Goal: Task Accomplishment & Management: Complete application form

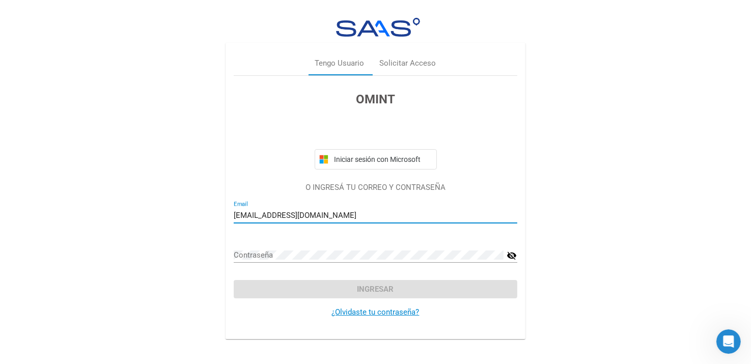
type input "[EMAIL_ADDRESS][DOMAIN_NAME]"
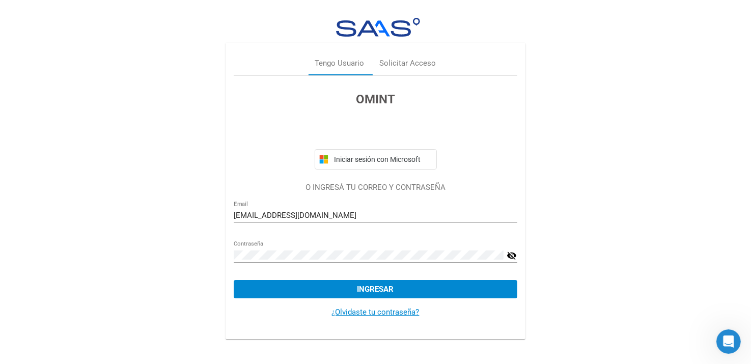
click at [509, 258] on mat-icon "visibility_off" at bounding box center [512, 255] width 10 height 12
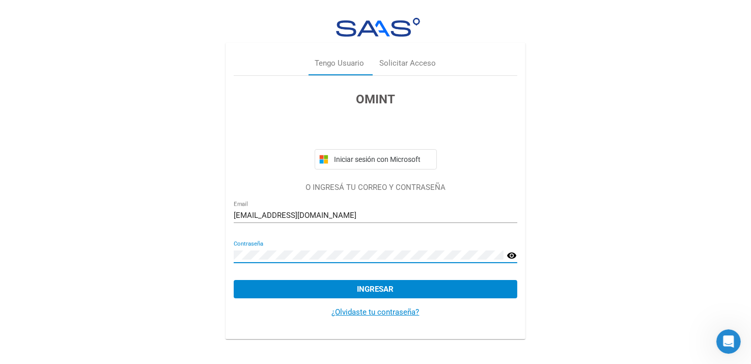
click at [460, 292] on button "Ingresar" at bounding box center [375, 289] width 283 height 18
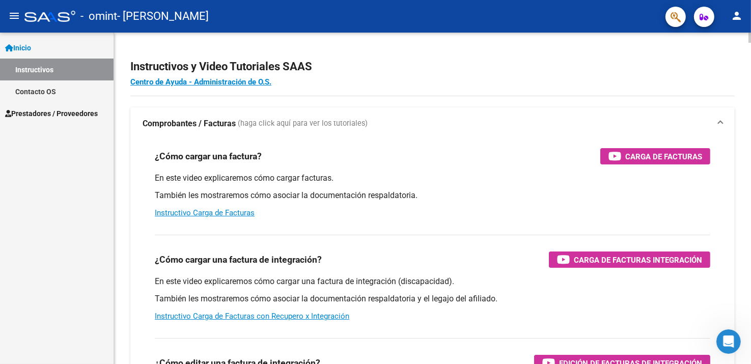
click at [374, 283] on p "En este video explicaremos cómo cargar una factura de integración (discapacidad…" at bounding box center [432, 281] width 555 height 11
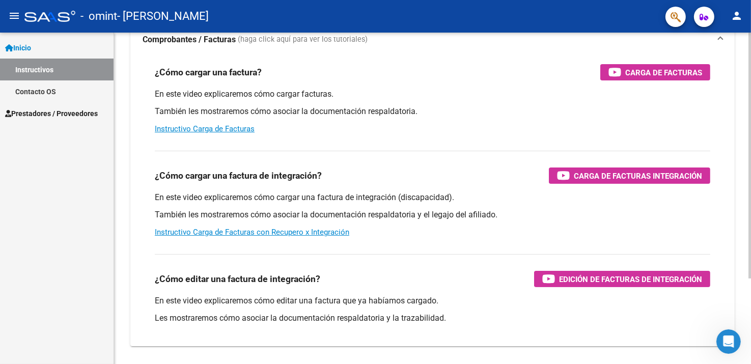
scroll to position [102, 0]
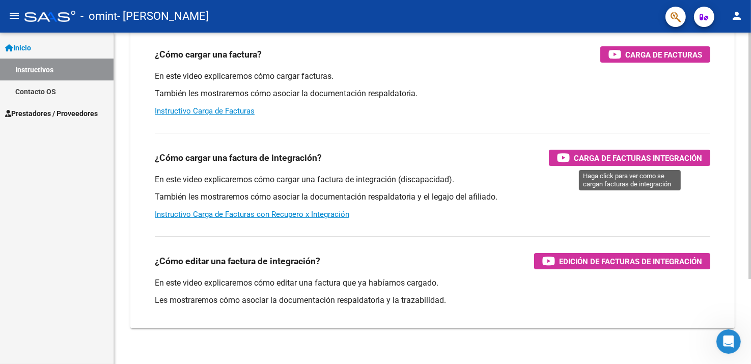
click at [574, 159] on span "Carga de Facturas Integración" at bounding box center [637, 158] width 128 height 13
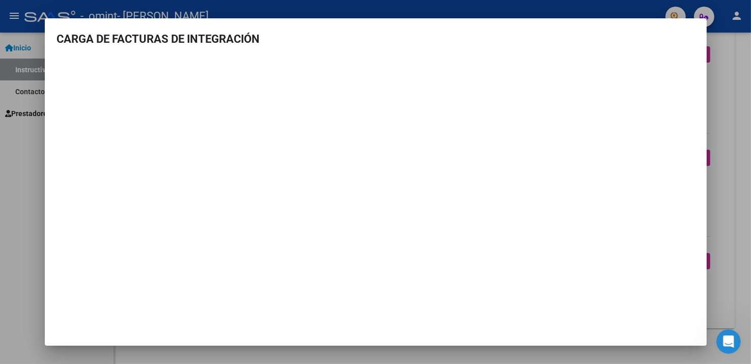
click at [454, 32] on h3 "CARGA DE FACTURAS DE INTEGRACIÓN" at bounding box center [375, 39] width 637 height 17
click at [748, 142] on div at bounding box center [375, 182] width 751 height 364
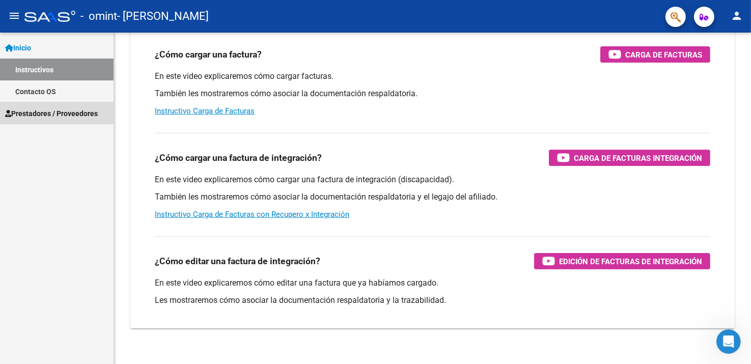
click at [45, 112] on span "Prestadores / Proveedores" at bounding box center [51, 113] width 93 height 11
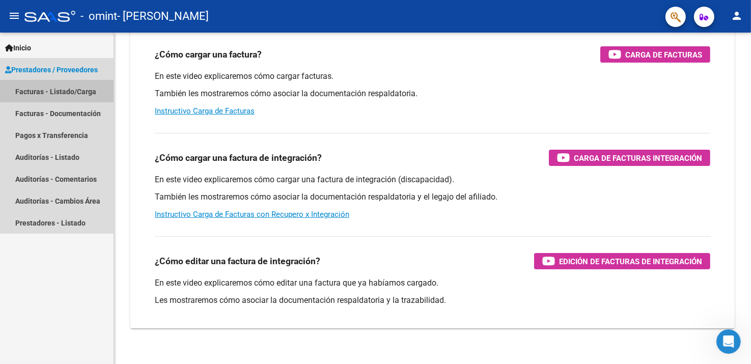
click at [63, 91] on link "Facturas - Listado/Carga" at bounding box center [56, 91] width 113 height 22
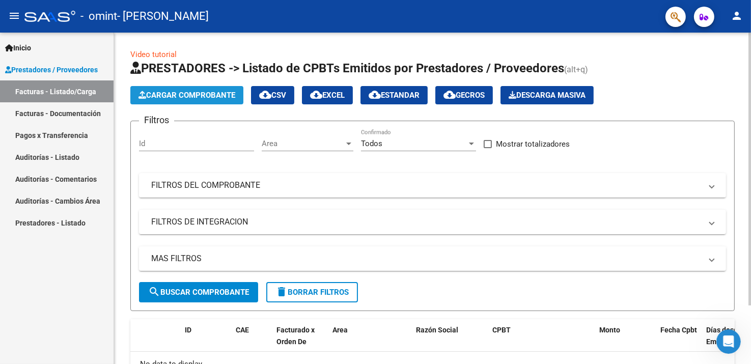
click at [196, 99] on span "Cargar Comprobante" at bounding box center [186, 95] width 97 height 9
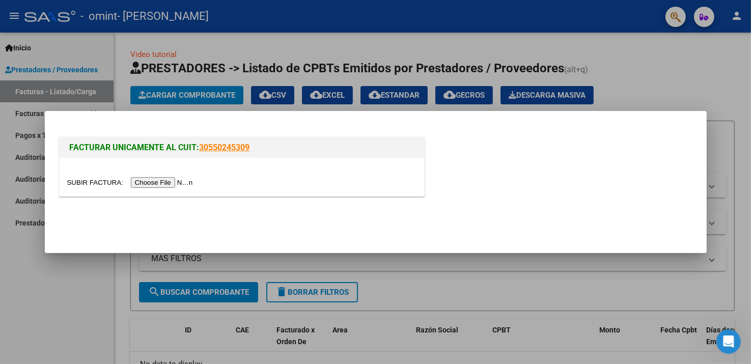
click at [183, 182] on input "file" at bounding box center [131, 182] width 129 height 11
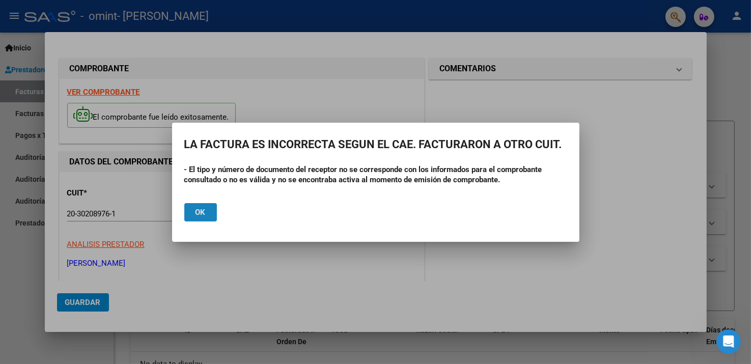
click at [191, 214] on button "Ok" at bounding box center [200, 212] width 33 height 18
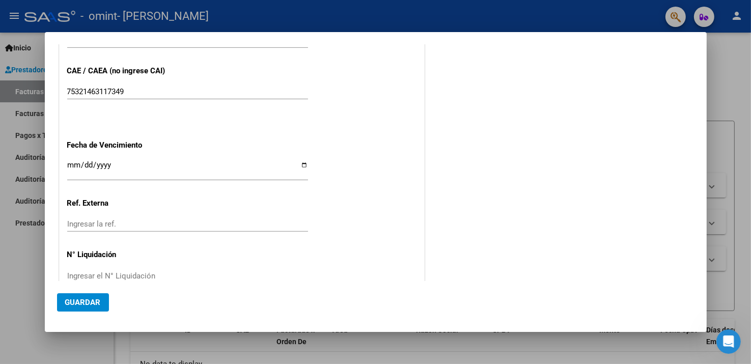
scroll to position [556, 0]
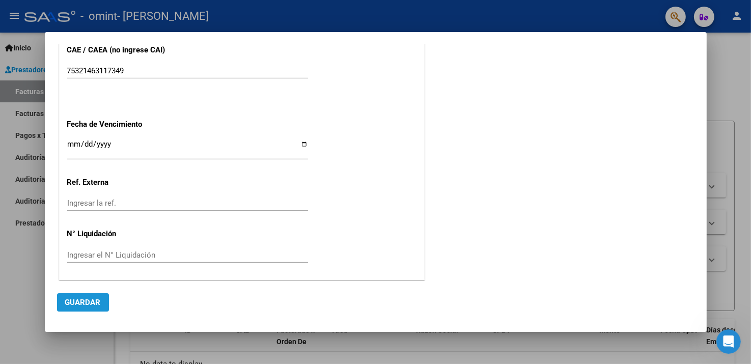
click at [104, 304] on button "Guardar" at bounding box center [83, 302] width 52 height 18
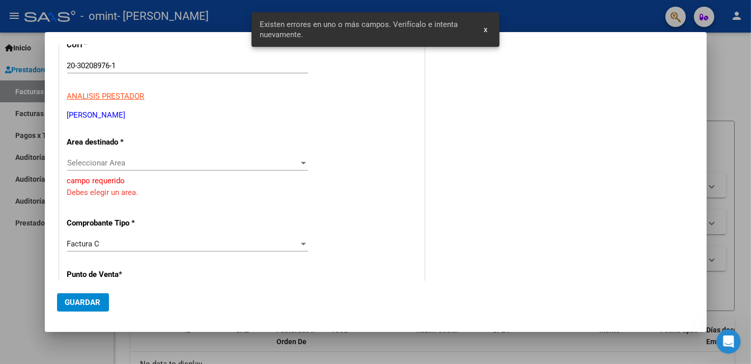
scroll to position [142, 0]
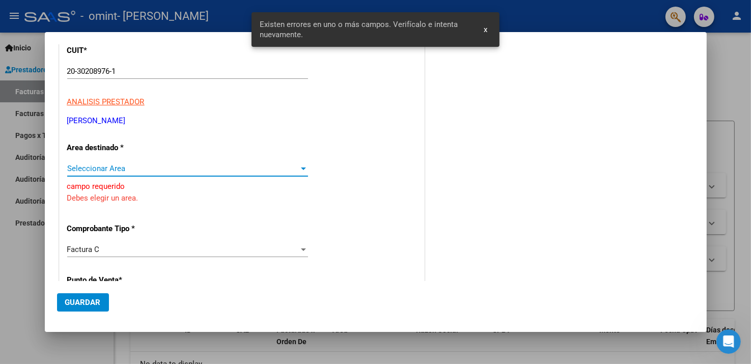
click at [94, 171] on span "Seleccionar Area" at bounding box center [183, 168] width 232 height 9
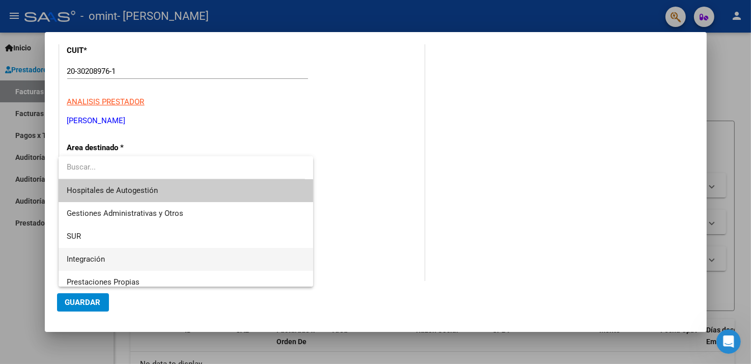
click at [105, 260] on span "Integración" at bounding box center [186, 259] width 238 height 23
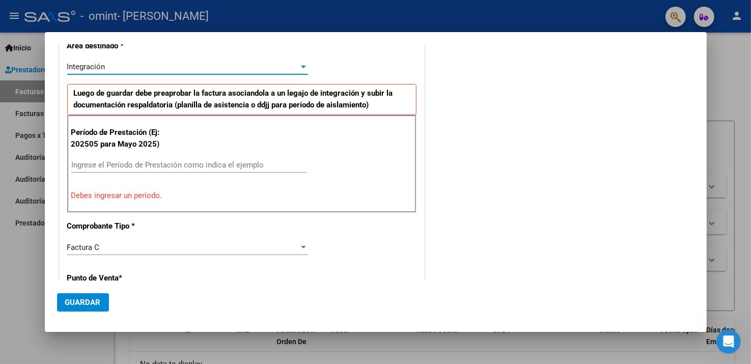
scroll to position [245, 0]
click at [107, 161] on input "Ingrese el Período de Prestación como indica el ejemplo" at bounding box center [188, 164] width 235 height 9
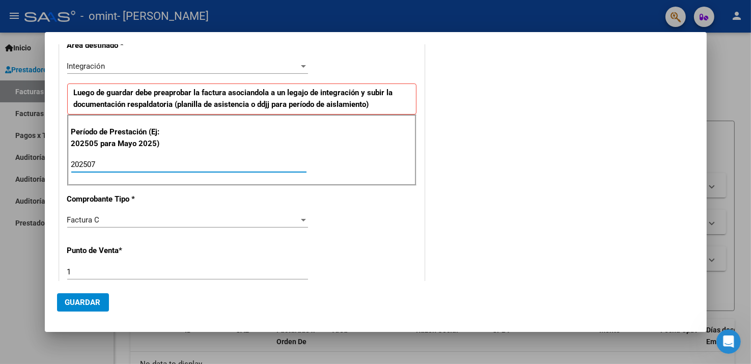
type input "202507"
click at [80, 304] on span "Guardar" at bounding box center [83, 302] width 36 height 9
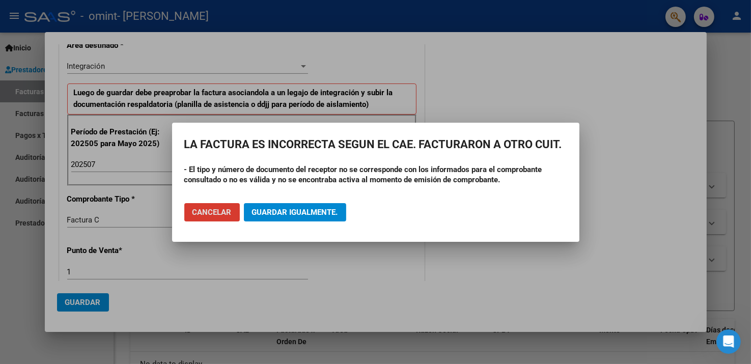
click at [204, 220] on button "Cancelar" at bounding box center [211, 212] width 55 height 18
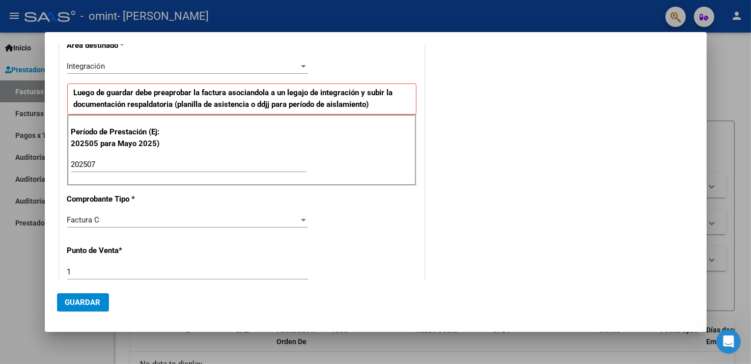
click at [725, 69] on div at bounding box center [375, 182] width 751 height 364
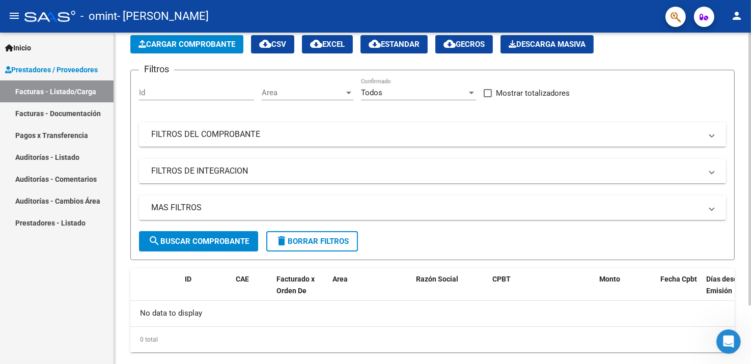
scroll to position [0, 0]
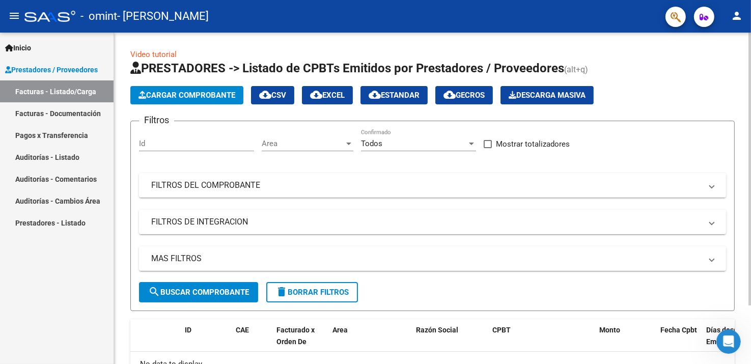
click at [220, 100] on button "Cargar Comprobante" at bounding box center [186, 95] width 113 height 18
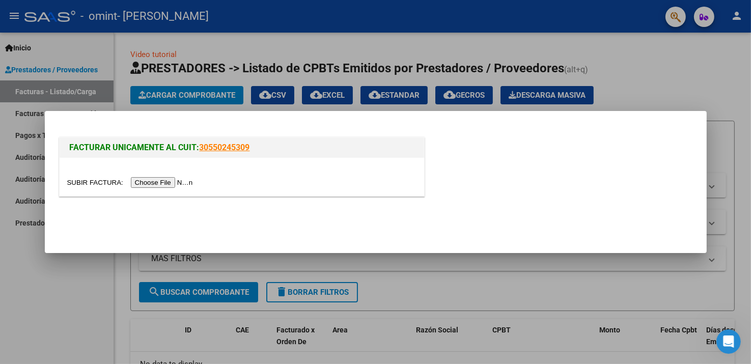
click at [175, 187] on input "file" at bounding box center [131, 182] width 129 height 11
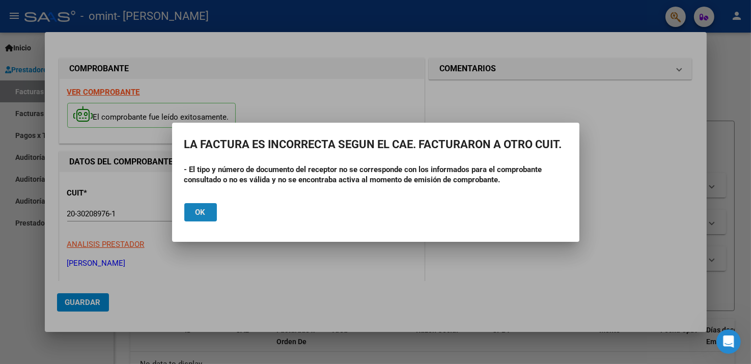
click at [207, 207] on button "Ok" at bounding box center [200, 212] width 33 height 18
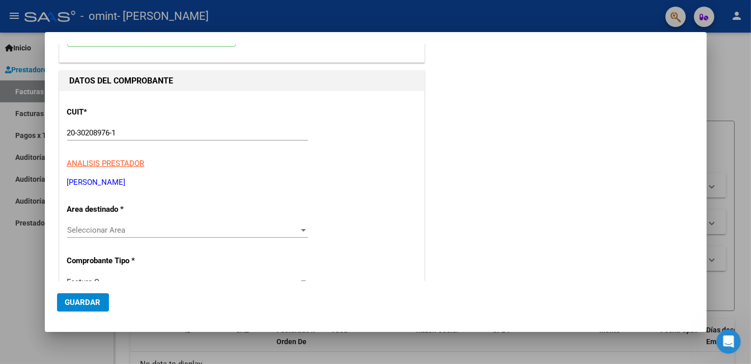
scroll to position [102, 0]
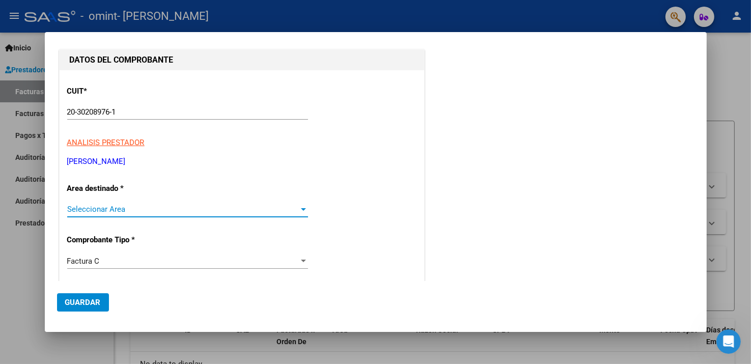
click at [110, 209] on span "Seleccionar Area" at bounding box center [183, 209] width 232 height 9
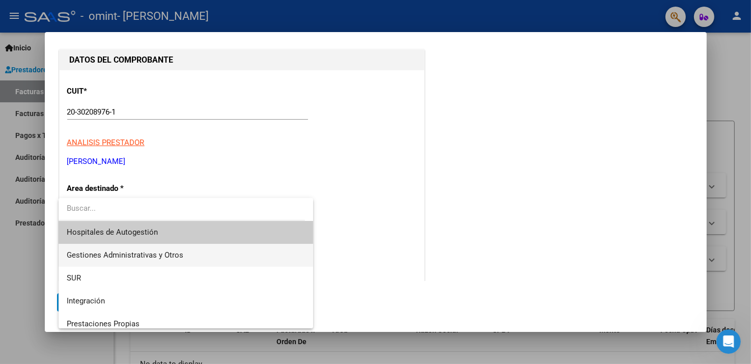
scroll to position [51, 0]
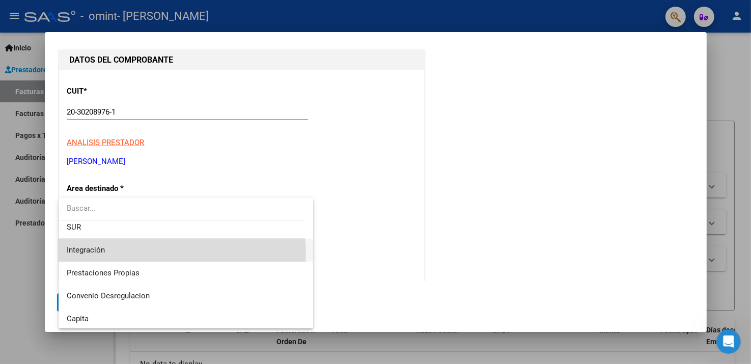
click at [117, 255] on span "Integración" at bounding box center [186, 250] width 238 height 23
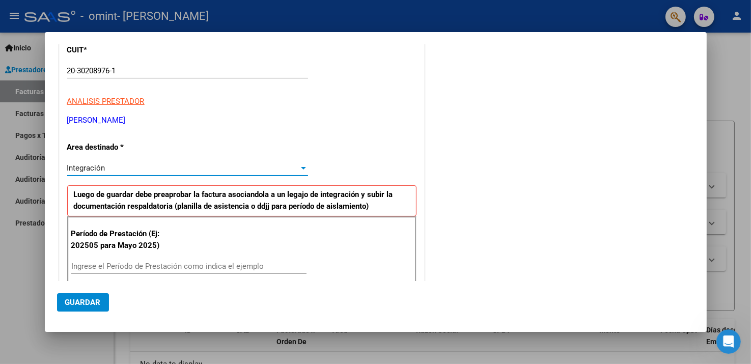
scroll to position [153, 0]
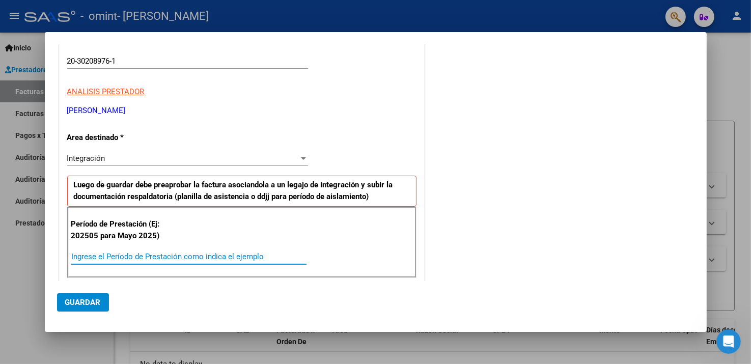
click at [133, 257] on input "Ingrese el Período de Prestación como indica el ejemplo" at bounding box center [188, 256] width 235 height 9
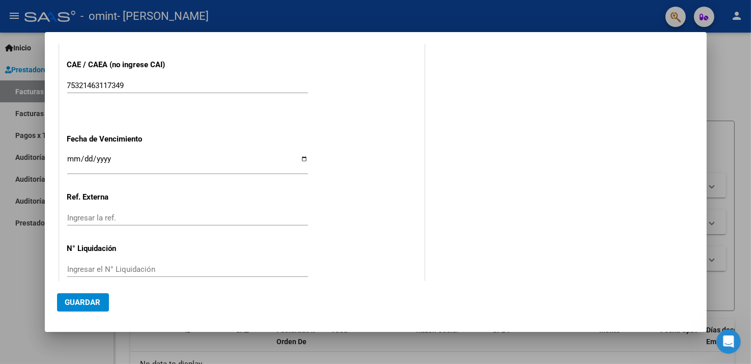
scroll to position [657, 0]
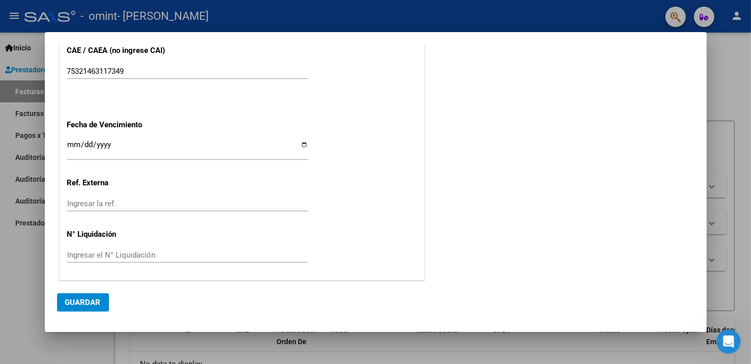
type input "202507"
click at [101, 308] on button "Guardar" at bounding box center [83, 302] width 52 height 18
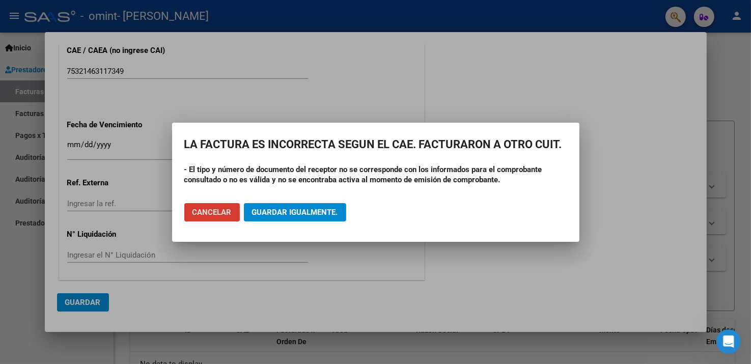
click at [305, 209] on span "Guardar igualmente." at bounding box center [295, 212] width 86 height 9
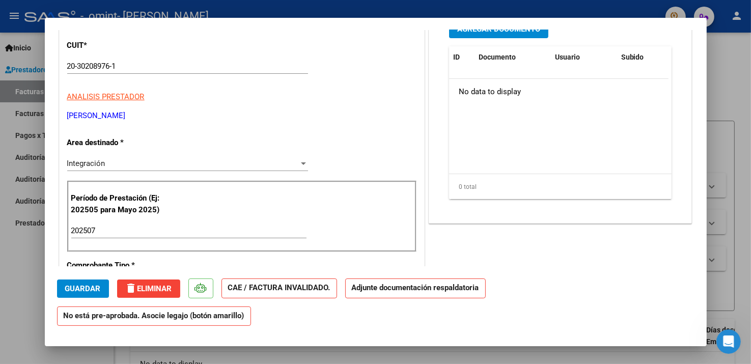
scroll to position [0, 0]
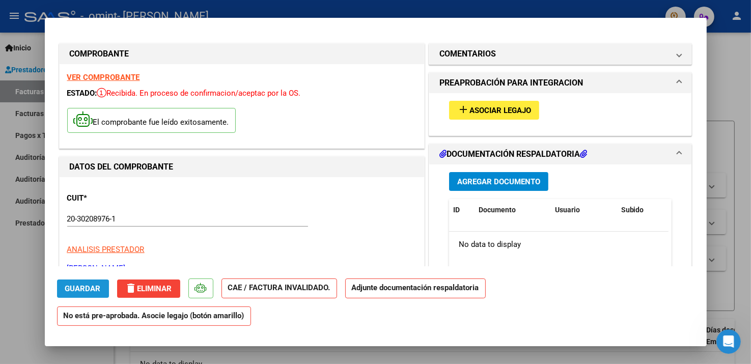
click at [79, 290] on span "Guardar" at bounding box center [83, 288] width 36 height 9
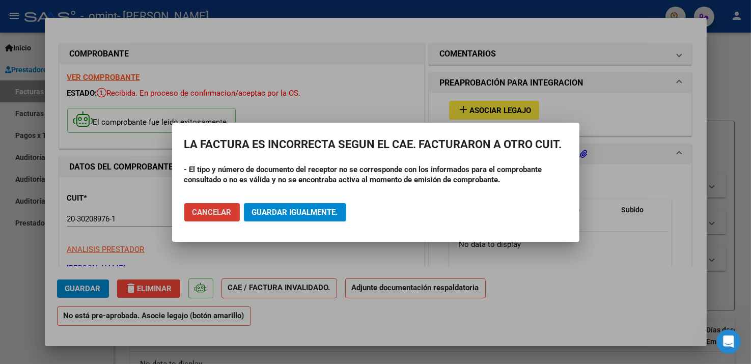
click at [274, 213] on span "Guardar igualmente." at bounding box center [295, 212] width 86 height 9
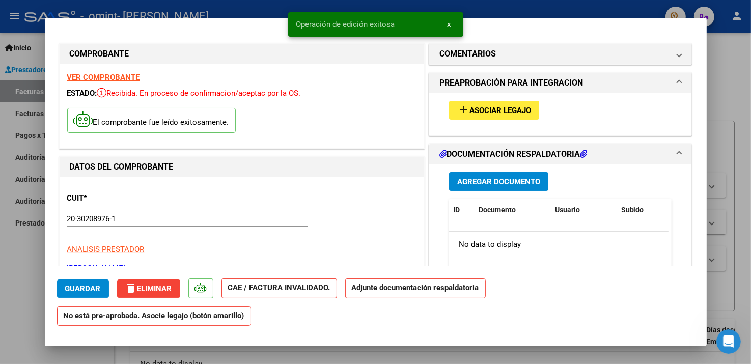
click at [507, 114] on span "Asociar Legajo" at bounding box center [500, 110] width 62 height 9
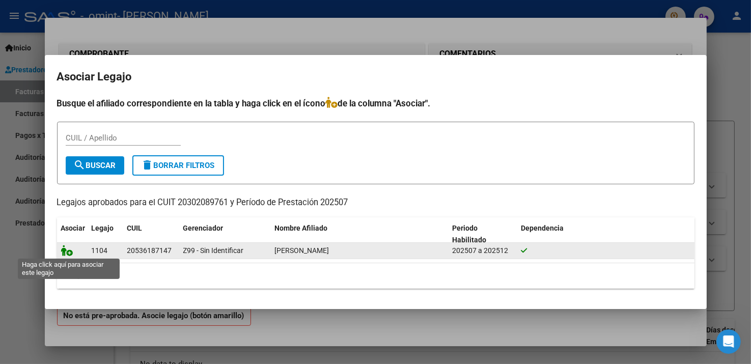
click at [69, 250] on icon at bounding box center [67, 250] width 12 height 11
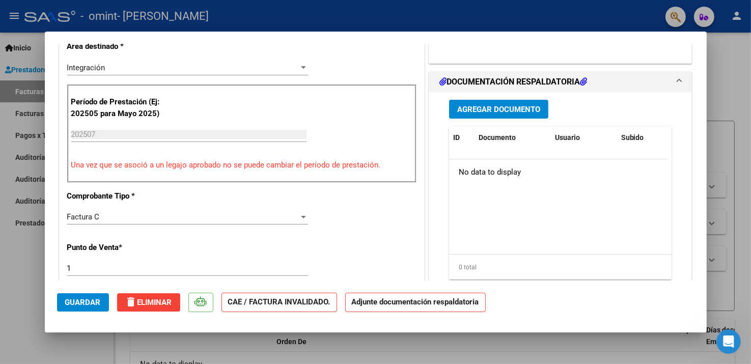
scroll to position [254, 0]
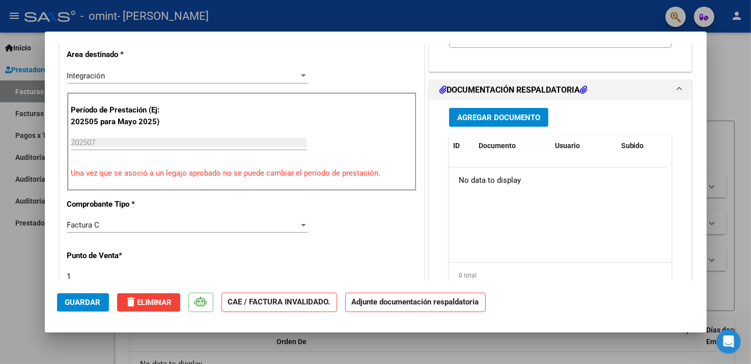
click at [487, 113] on span "Agregar Documento" at bounding box center [498, 117] width 83 height 9
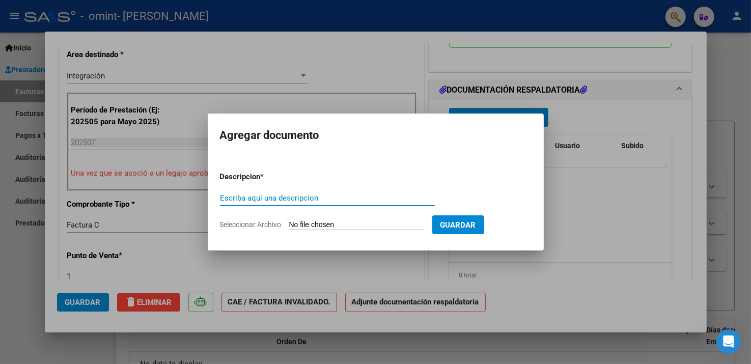
click at [274, 201] on input "Escriba aquí una descripcion" at bounding box center [327, 197] width 215 height 9
click at [366, 222] on input "Seleccionar Archivo" at bounding box center [356, 225] width 135 height 10
click at [339, 228] on input "Seleccionar Archivo" at bounding box center [356, 225] width 135 height 10
type input "C:\fakepath\nohjulio1.jpeg"
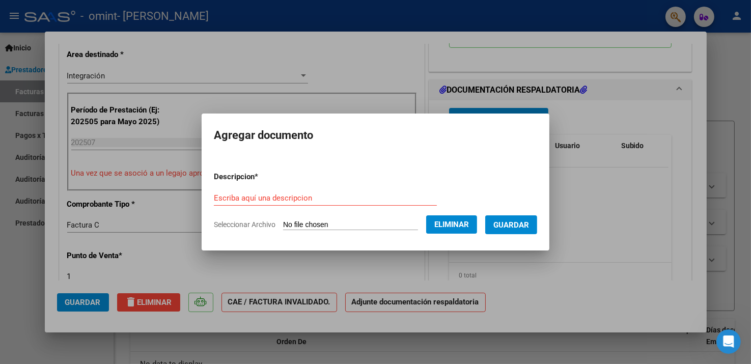
click at [518, 225] on span "Guardar" at bounding box center [511, 224] width 36 height 9
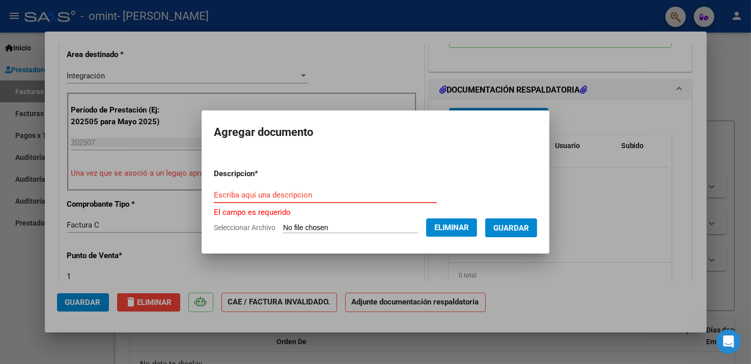
drag, startPoint x: 242, startPoint y: 198, endPoint x: 323, endPoint y: 212, distance: 82.1
click at [242, 198] on input "Escriba aquí una descripcion" at bounding box center [325, 194] width 223 height 9
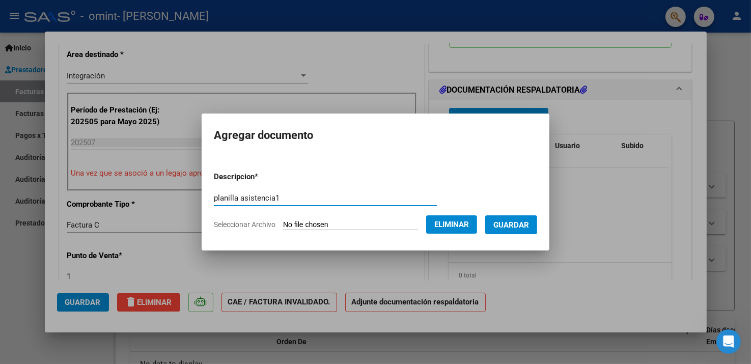
type input "planilla asistencia1"
click at [526, 228] on span "Guardar" at bounding box center [511, 224] width 36 height 9
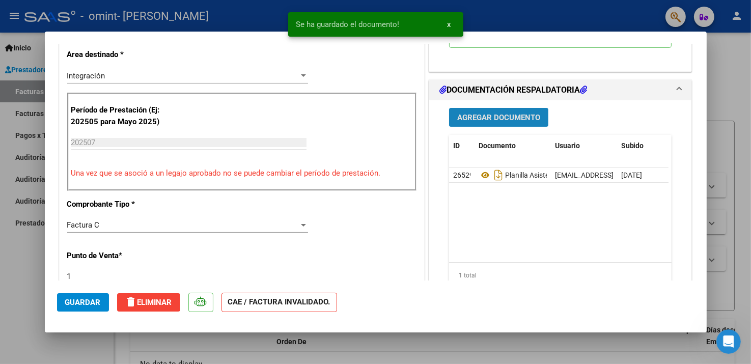
click at [492, 121] on span "Agregar Documento" at bounding box center [498, 117] width 83 height 9
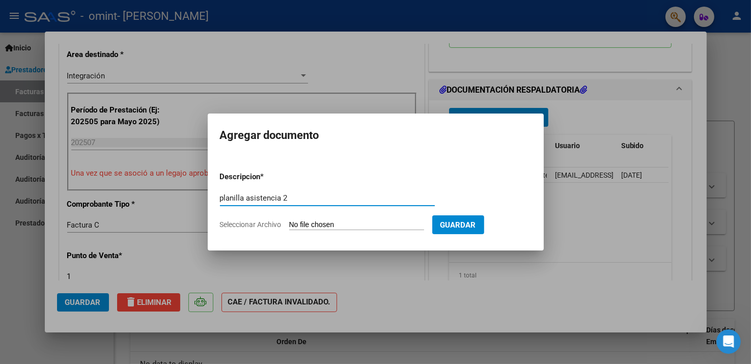
type input "planilla asistencia 2"
click at [375, 228] on input "Seleccionar Archivo" at bounding box center [356, 225] width 135 height 10
type input "C:\fakepath\noahjulio2.jpeg"
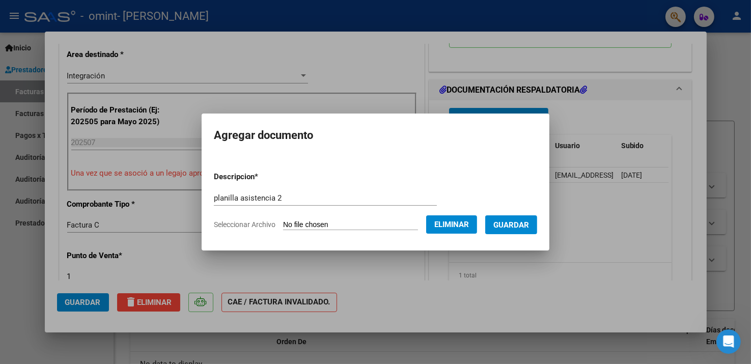
click at [526, 224] on span "Guardar" at bounding box center [511, 224] width 36 height 9
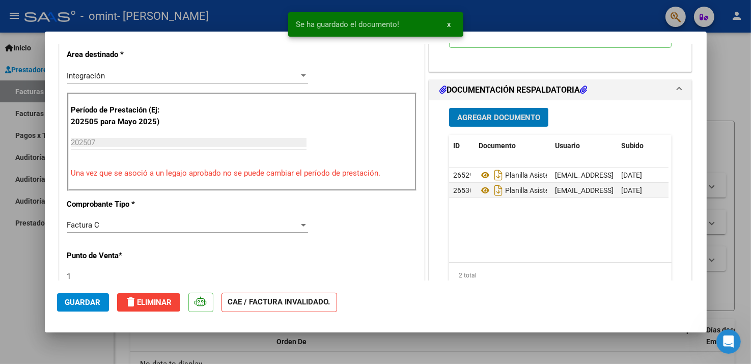
click at [494, 113] on span "Agregar Documento" at bounding box center [498, 117] width 83 height 9
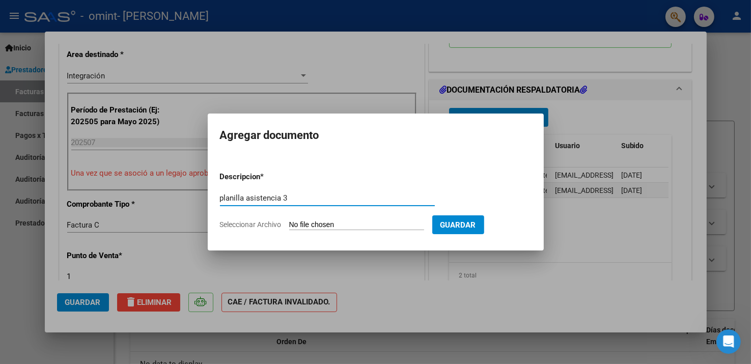
type input "planilla asistencia 3"
click at [330, 224] on input "Seleccionar Archivo" at bounding box center [356, 225] width 135 height 10
type input "C:\fakepath\noahjulio3.jpeg"
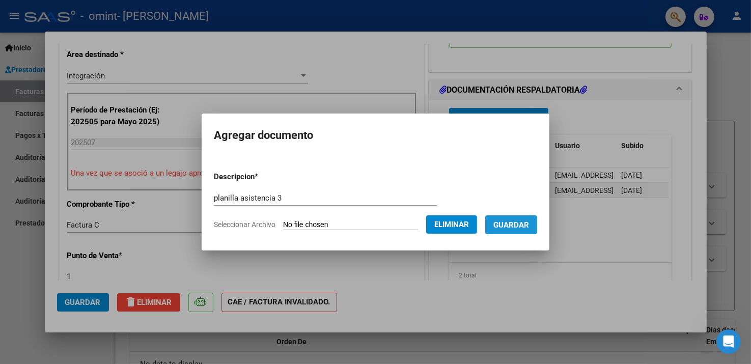
click at [509, 224] on span "Guardar" at bounding box center [511, 224] width 36 height 9
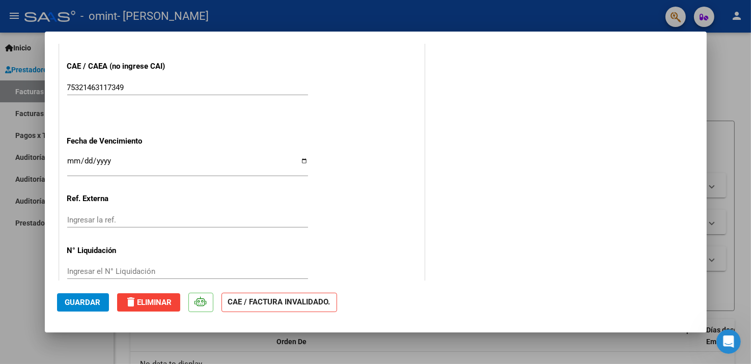
scroll to position [673, 0]
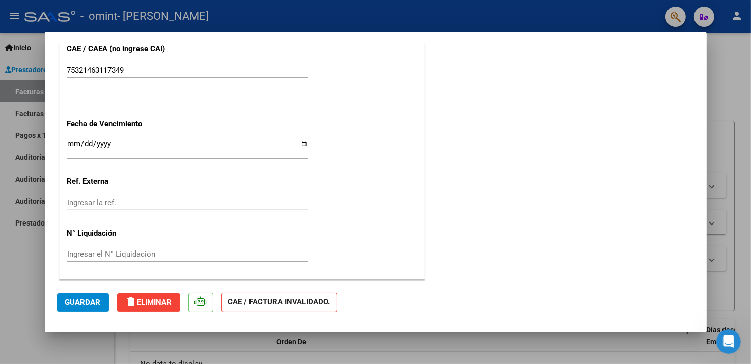
click at [90, 302] on span "Guardar" at bounding box center [83, 302] width 36 height 9
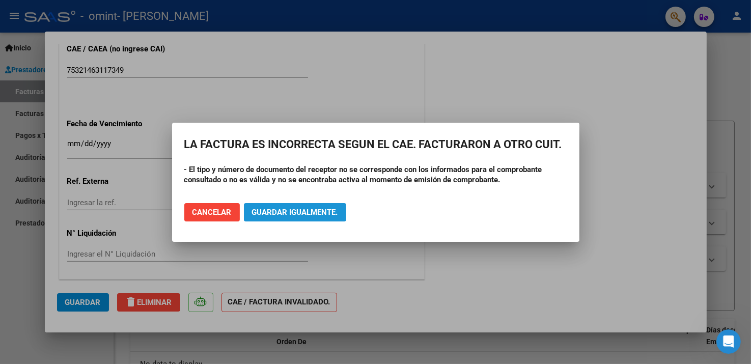
click at [315, 206] on button "Guardar igualmente." at bounding box center [295, 212] width 102 height 18
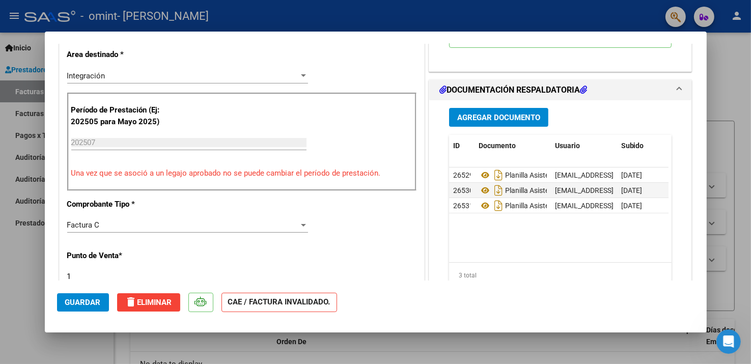
scroll to position [458, 0]
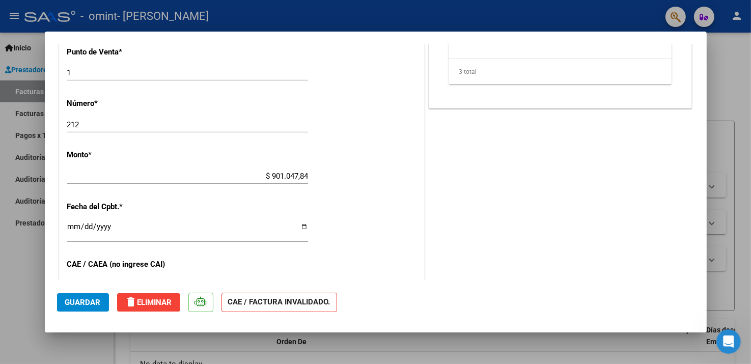
click at [23, 250] on div at bounding box center [375, 182] width 751 height 364
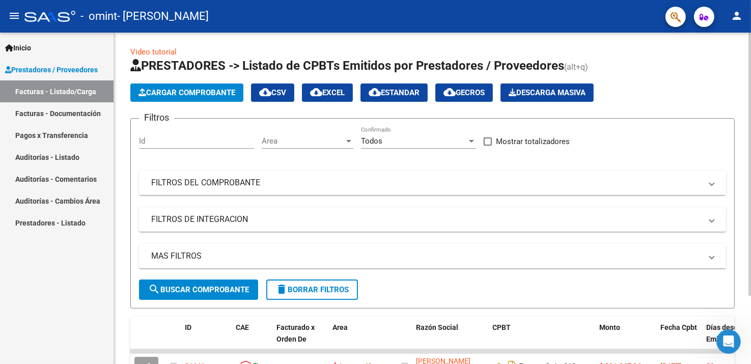
scroll to position [0, 0]
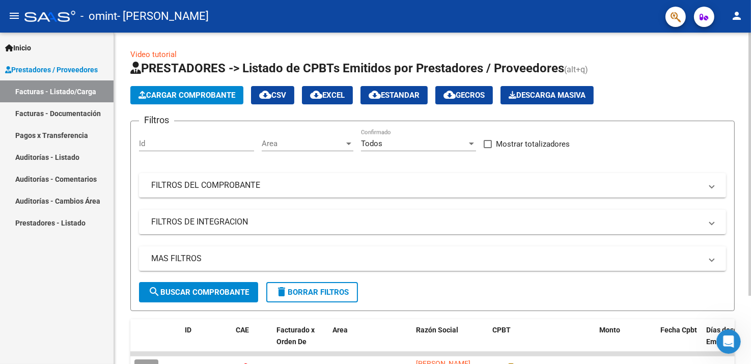
click at [174, 93] on span "Cargar Comprobante" at bounding box center [186, 95] width 97 height 9
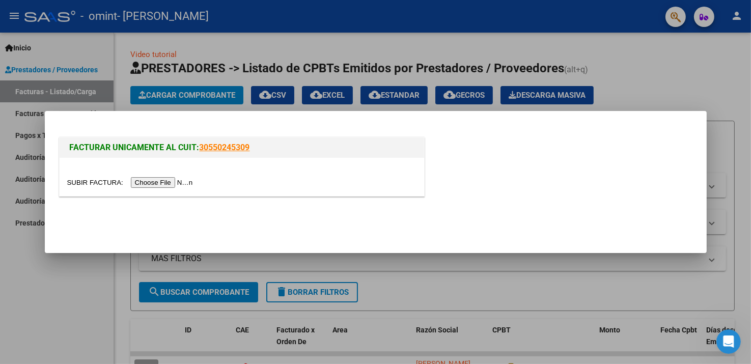
click at [196, 181] on input "file" at bounding box center [131, 182] width 129 height 11
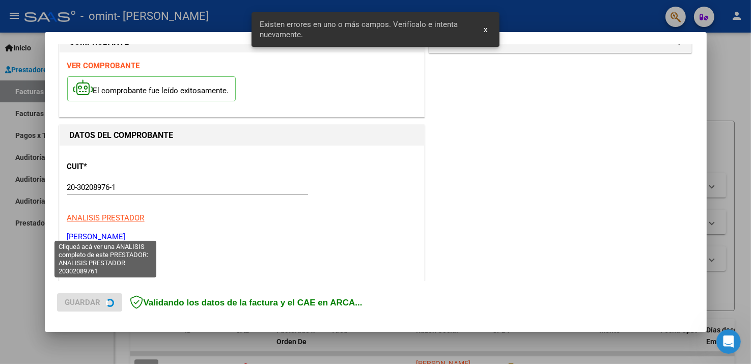
scroll to position [216, 0]
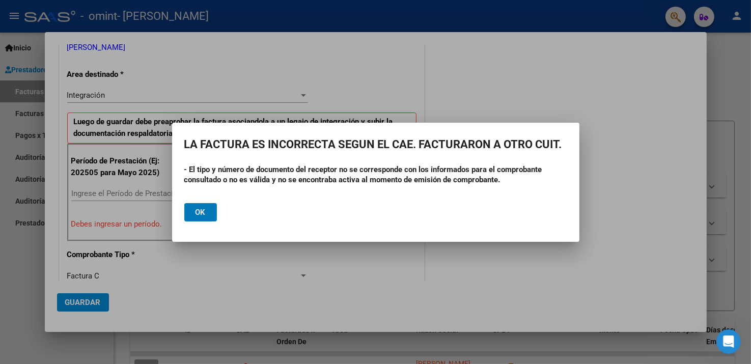
click at [192, 210] on button "Ok" at bounding box center [200, 212] width 33 height 18
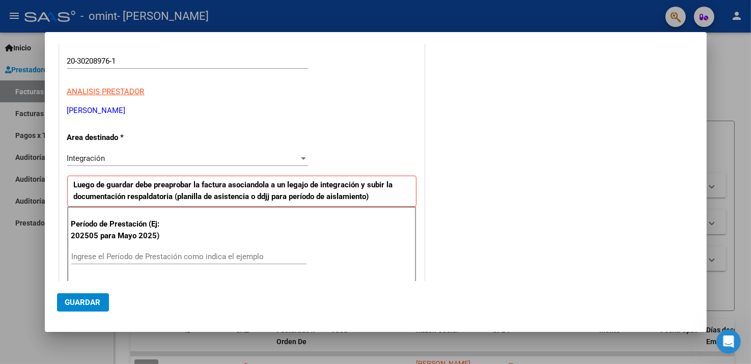
scroll to position [204, 0]
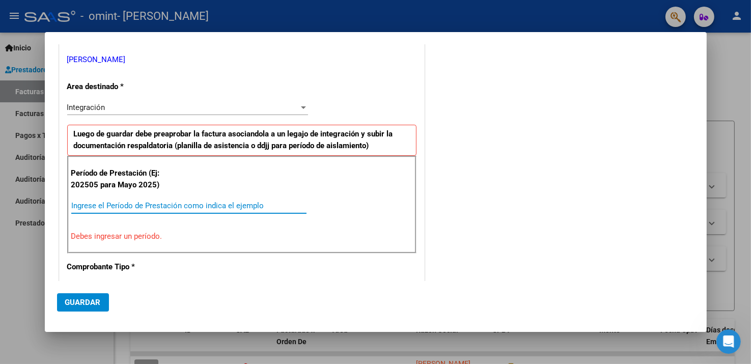
click at [132, 206] on input "Ingrese el Período de Prestación como indica el ejemplo" at bounding box center [188, 205] width 235 height 9
type input "0"
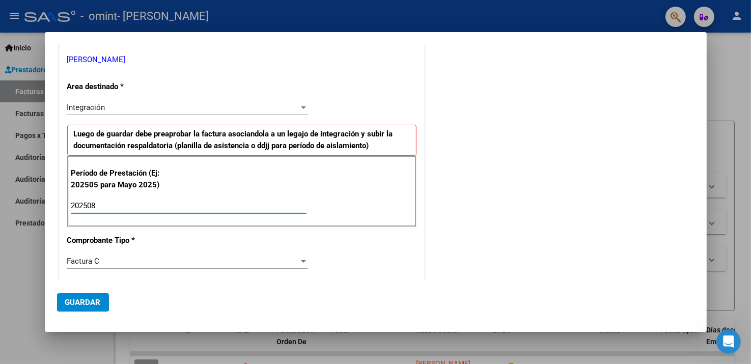
type input "202508"
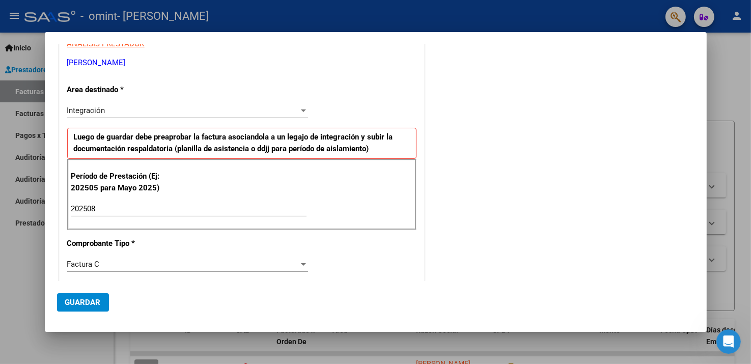
scroll to position [254, 0]
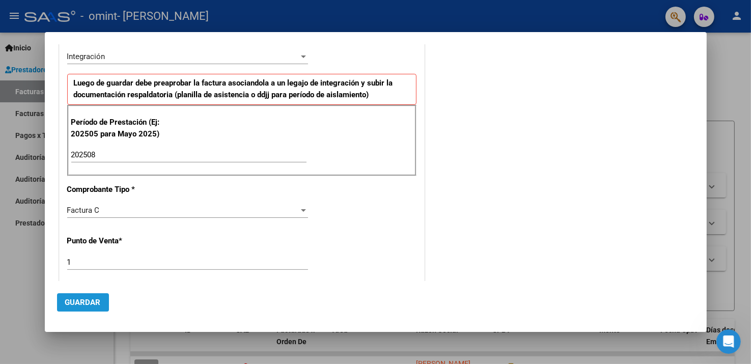
click at [88, 298] on span "Guardar" at bounding box center [83, 302] width 36 height 9
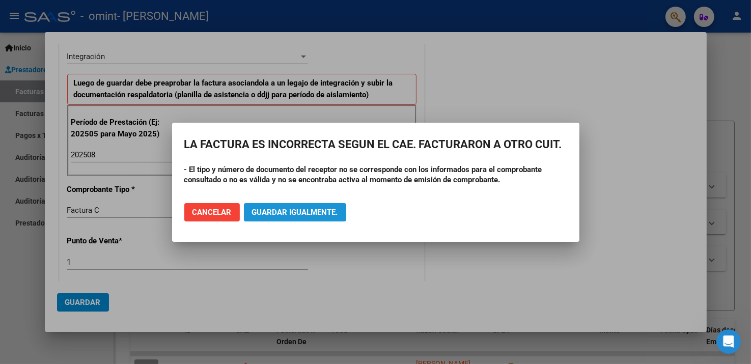
click at [273, 208] on span "Guardar igualmente." at bounding box center [295, 212] width 86 height 9
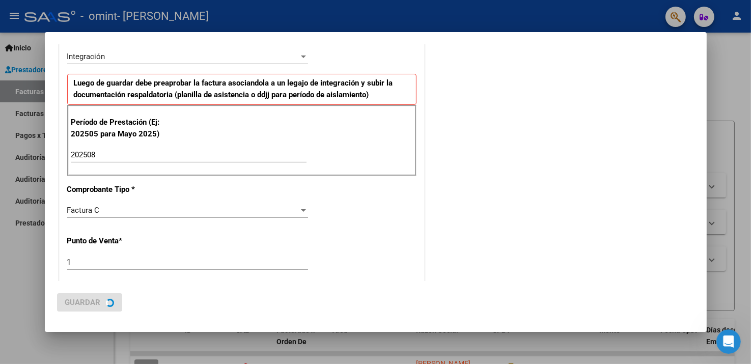
scroll to position [0, 0]
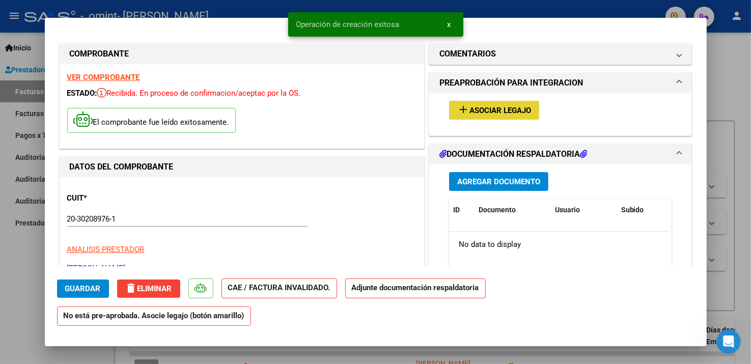
click at [488, 108] on span "Asociar Legajo" at bounding box center [500, 110] width 62 height 9
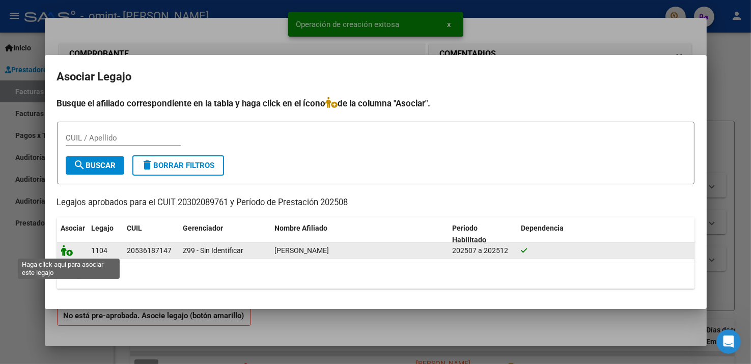
click at [65, 253] on icon at bounding box center [67, 250] width 12 height 11
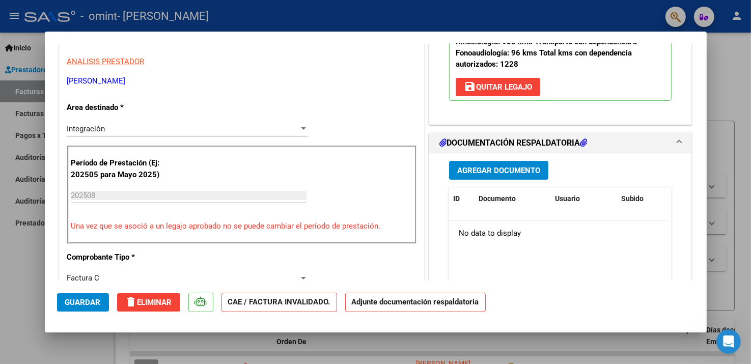
scroll to position [204, 0]
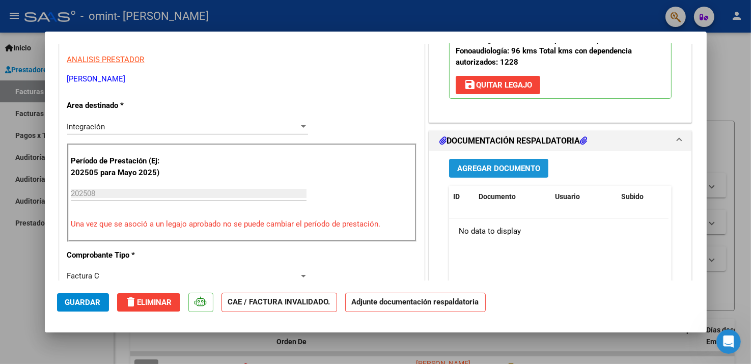
click at [510, 170] on span "Agregar Documento" at bounding box center [498, 168] width 83 height 9
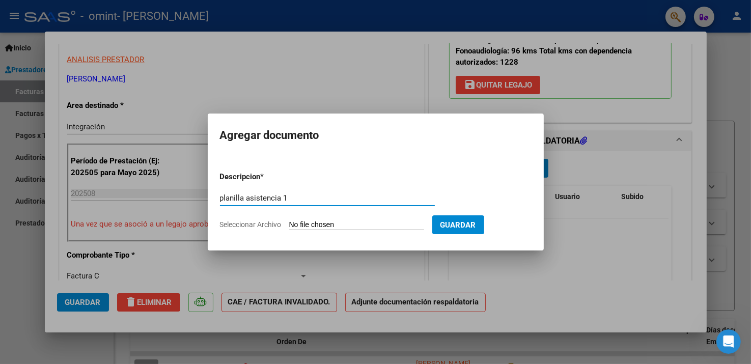
type input "planilla asistencia 1"
click at [331, 221] on input "Seleccionar Archivo" at bounding box center [356, 225] width 135 height 10
type input "C:\fakepath\noahagos1.jpeg"
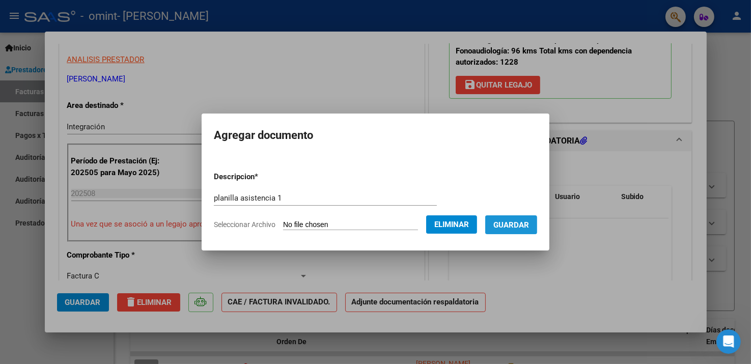
click at [529, 223] on span "Guardar" at bounding box center [511, 224] width 36 height 9
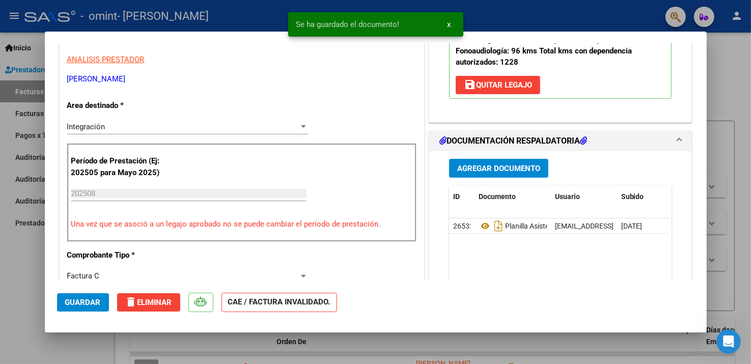
click at [485, 178] on div "Agregar Documento ID Documento Usuario Subido Acción 26532 Planilla Asistencia …" at bounding box center [560, 252] width 238 height 203
click at [491, 174] on button "Agregar Documento" at bounding box center [498, 168] width 99 height 19
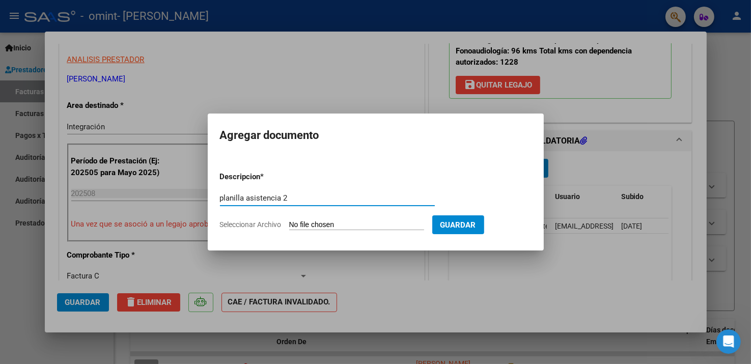
type input "planilla asistencia 2"
click at [319, 225] on input "Seleccionar Archivo" at bounding box center [356, 225] width 135 height 10
type input "C:\fakepath\noahagost2.jpeg"
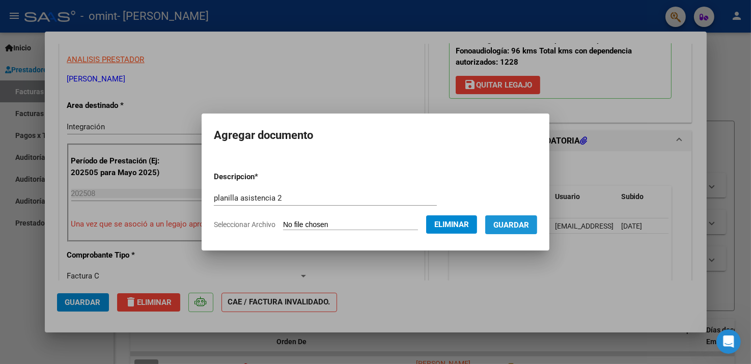
click at [519, 225] on span "Guardar" at bounding box center [511, 224] width 36 height 9
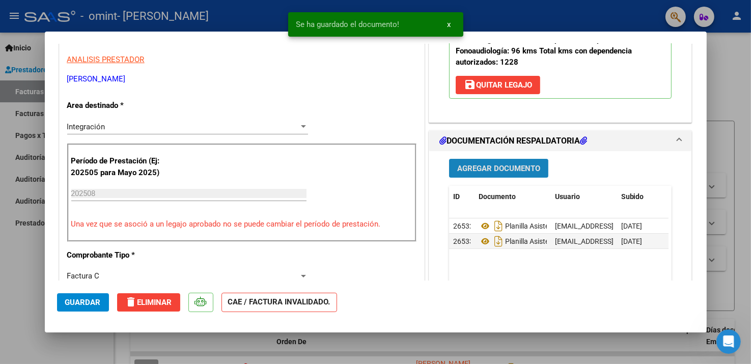
click at [473, 159] on button "Agregar Documento" at bounding box center [498, 168] width 99 height 19
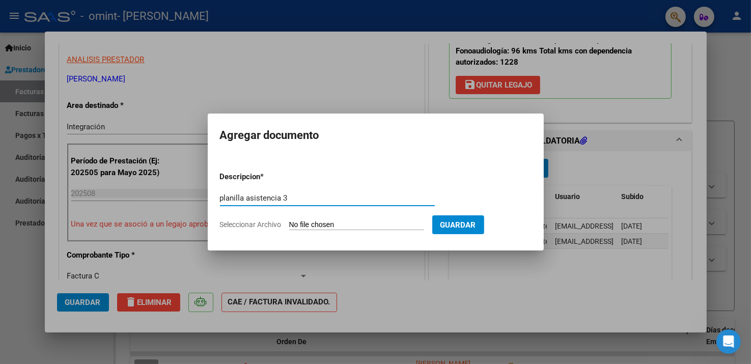
type input "planilla asistencia 3"
click at [391, 225] on input "Seleccionar Archivo" at bounding box center [356, 225] width 135 height 10
type input "C:\fakepath\noahagost3.jpeg"
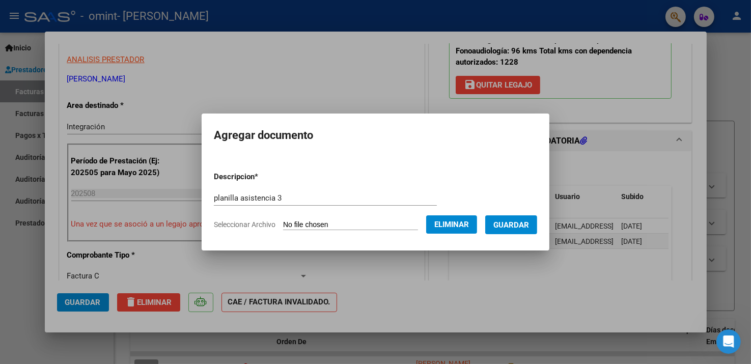
click at [527, 227] on span "Guardar" at bounding box center [511, 224] width 36 height 9
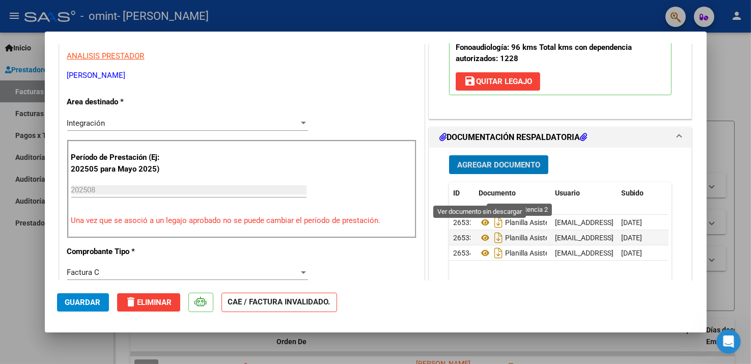
scroll to position [254, 0]
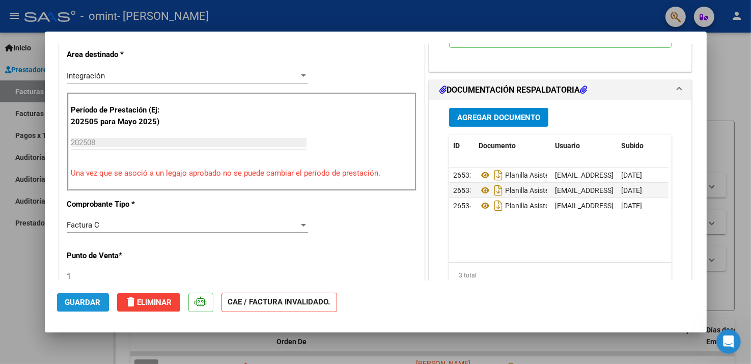
click at [69, 302] on span "Guardar" at bounding box center [83, 302] width 36 height 9
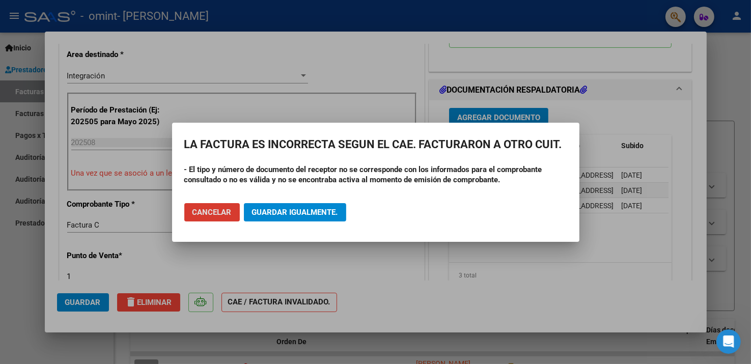
click at [287, 207] on button "Guardar igualmente." at bounding box center [295, 212] width 102 height 18
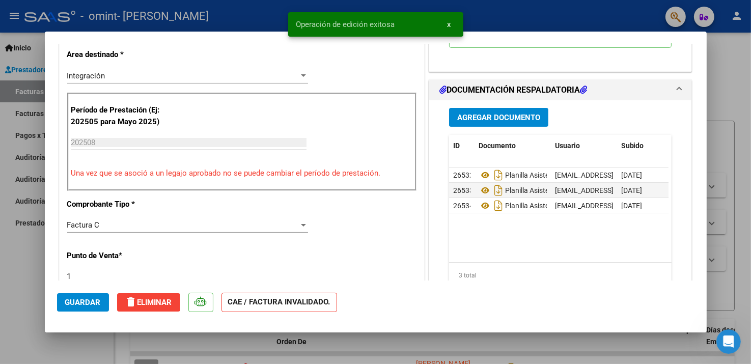
click at [740, 77] on div at bounding box center [375, 182] width 751 height 364
type input "$ 0,00"
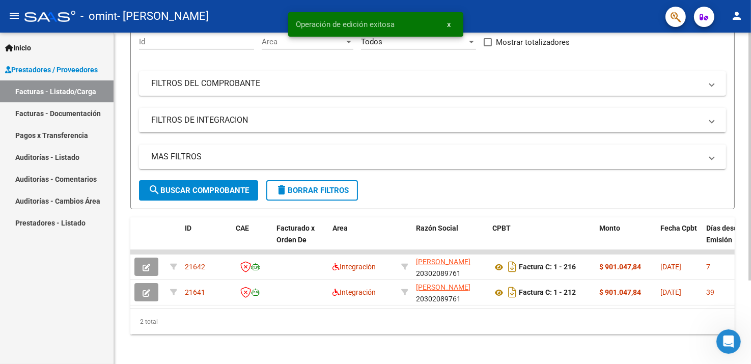
scroll to position [111, 0]
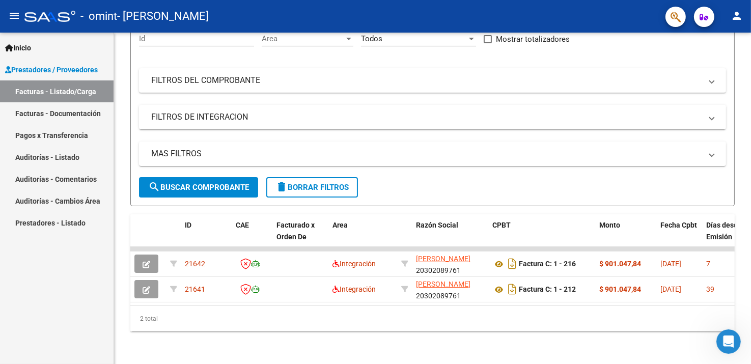
drag, startPoint x: 55, startPoint y: 287, endPoint x: 54, endPoint y: 294, distance: 6.2
click at [54, 291] on div "Inicio Instructivos Contacto OS Prestadores / Proveedores Facturas - Listado/Ca…" at bounding box center [56, 198] width 113 height 331
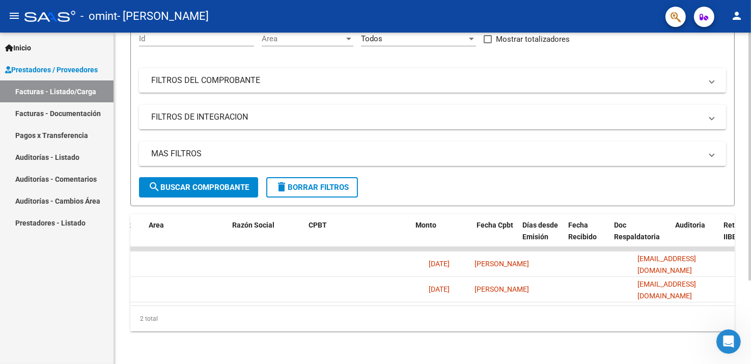
scroll to position [0, 0]
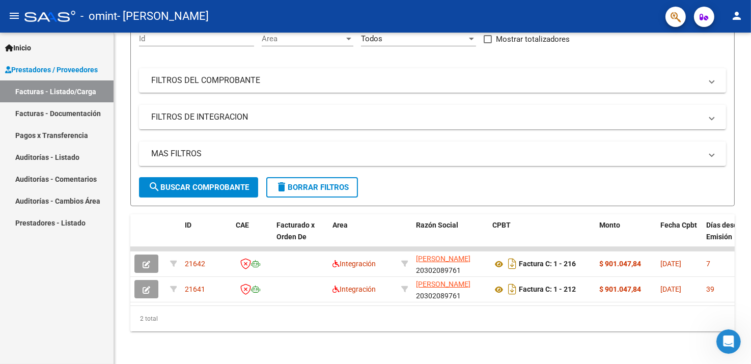
drag, startPoint x: 741, startPoint y: 1, endPoint x: 464, endPoint y: 18, distance: 277.9
click at [464, 18] on div "- omint - [PERSON_NAME]" at bounding box center [340, 16] width 632 height 22
